Goal: Navigation & Orientation: Understand site structure

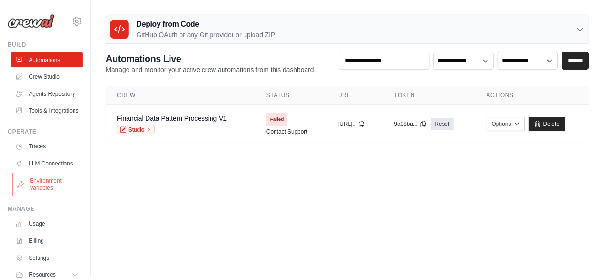
scroll to position [61, 0]
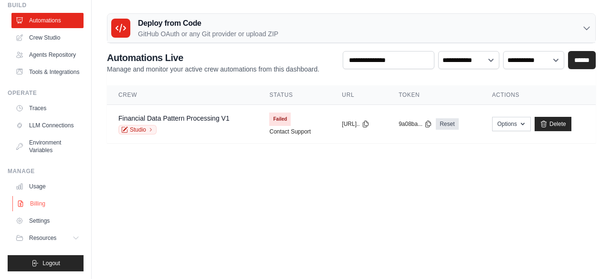
click at [33, 204] on link "Billing" at bounding box center [48, 203] width 72 height 15
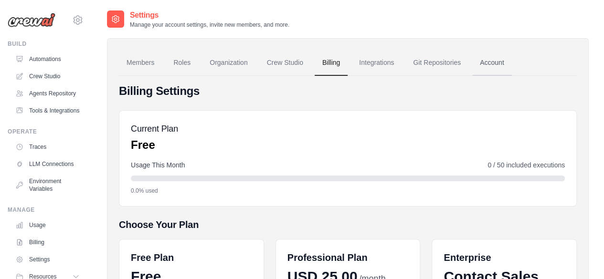
click at [493, 60] on link "Account" at bounding box center [492, 63] width 40 height 26
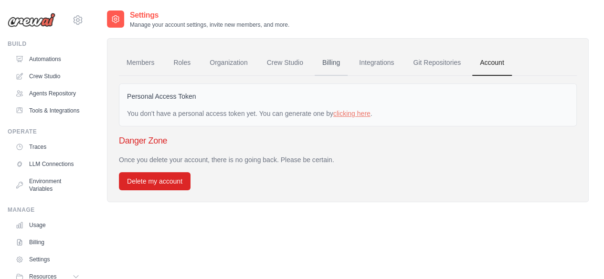
click at [329, 63] on link "Billing" at bounding box center [331, 63] width 33 height 26
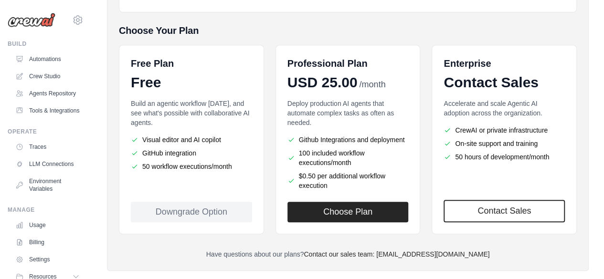
scroll to position [210, 0]
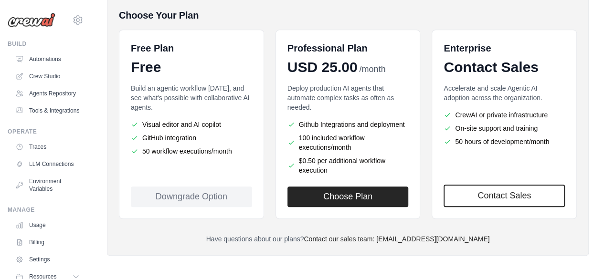
click at [198, 194] on div "Downgrade Option" at bounding box center [191, 197] width 121 height 21
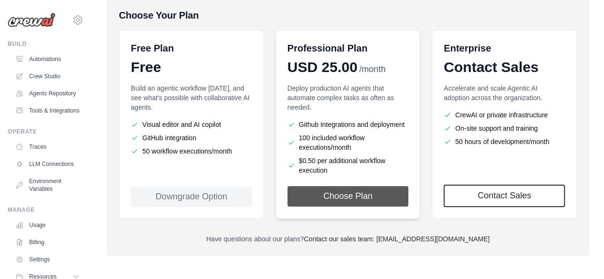
click at [356, 197] on button "Choose Plan" at bounding box center [347, 196] width 121 height 21
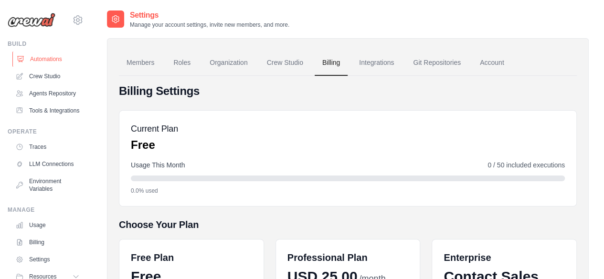
click at [38, 56] on link "Automations" at bounding box center [48, 59] width 72 height 15
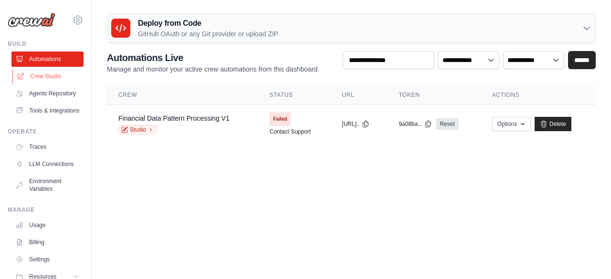
click at [34, 76] on link "Crew Studio" at bounding box center [48, 76] width 72 height 15
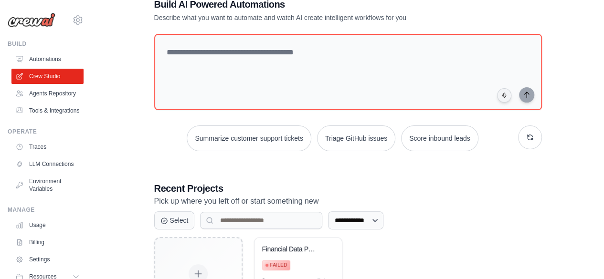
scroll to position [28, 0]
click at [53, 97] on link "Agents Repository" at bounding box center [48, 93] width 72 height 15
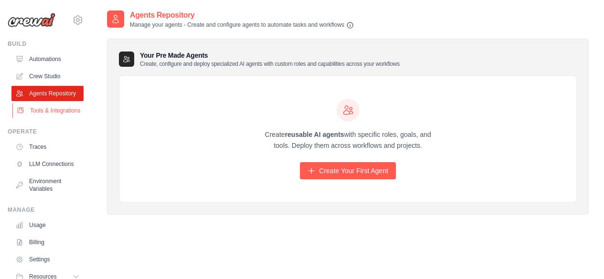
click at [48, 118] on link "Tools & Integrations" at bounding box center [48, 110] width 72 height 15
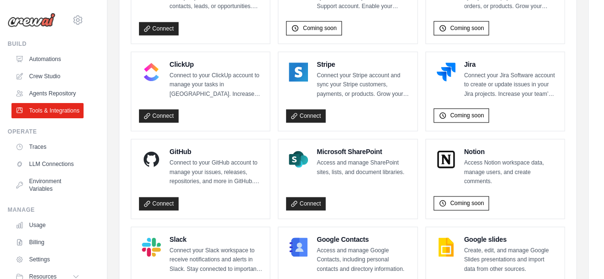
scroll to position [666, 0]
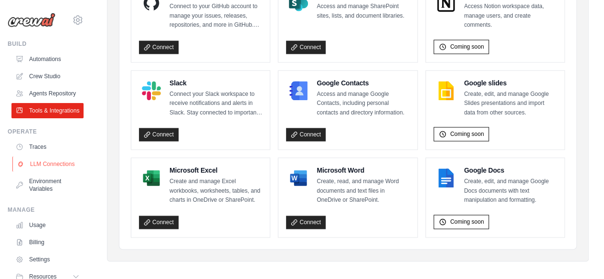
click at [42, 172] on link "LLM Connections" at bounding box center [48, 164] width 72 height 15
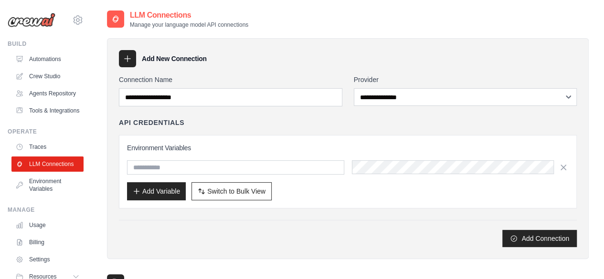
click at [36, 136] on div "Operate" at bounding box center [46, 132] width 76 height 8
click at [36, 155] on link "Traces" at bounding box center [48, 146] width 72 height 15
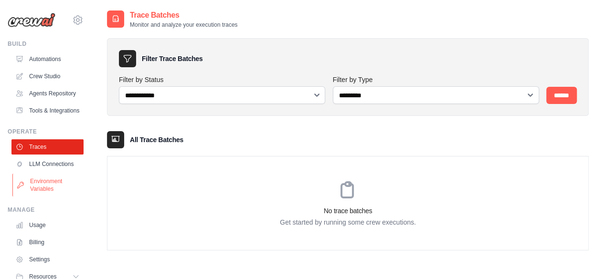
click at [40, 197] on link "Environment Variables" at bounding box center [48, 185] width 72 height 23
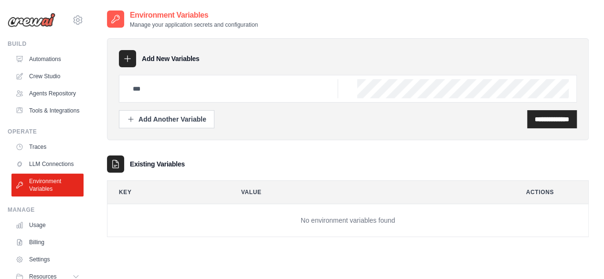
scroll to position [61, 0]
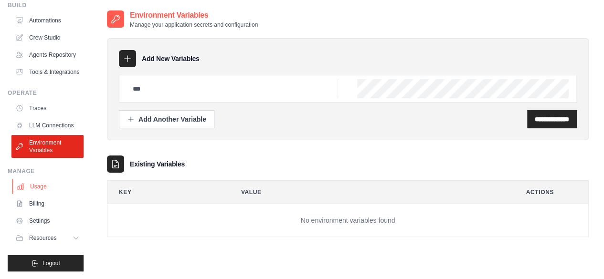
click at [37, 189] on link "Usage" at bounding box center [48, 186] width 72 height 15
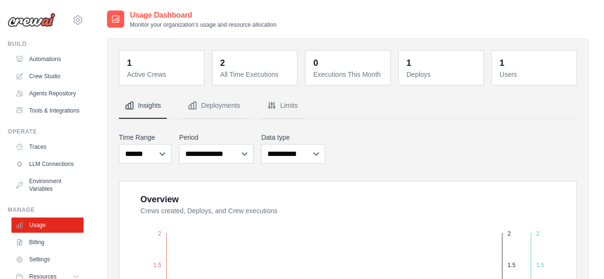
scroll to position [179, 0]
